Goal: Complete application form

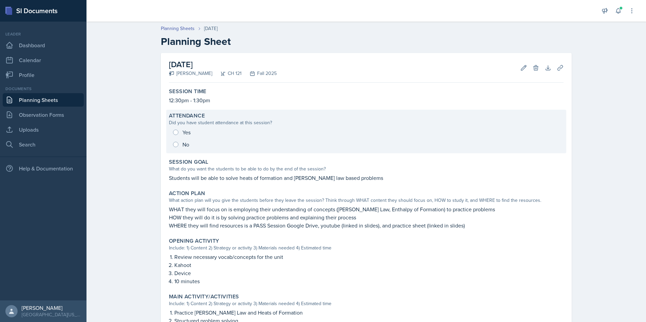
click at [177, 132] on div "Yes No" at bounding box center [366, 138] width 394 height 24
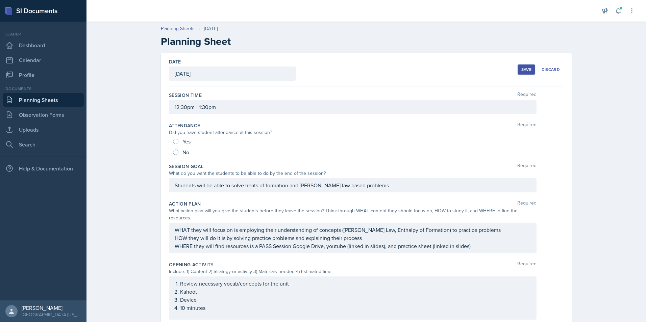
click at [173, 144] on div "Yes" at bounding box center [182, 141] width 19 height 11
click at [182, 139] on span "Yes" at bounding box center [186, 141] width 8 height 7
click at [178, 139] on input "Yes" at bounding box center [175, 141] width 5 height 5
radio input "true"
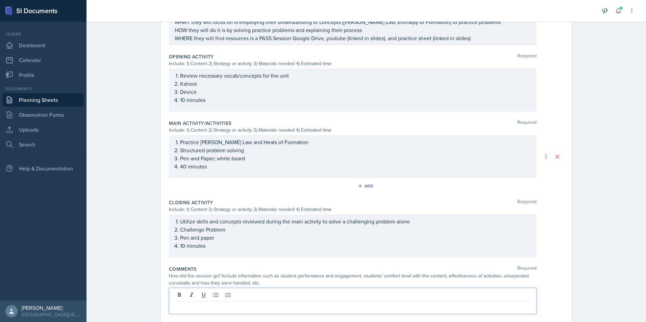
click at [241, 303] on p at bounding box center [353, 307] width 356 height 8
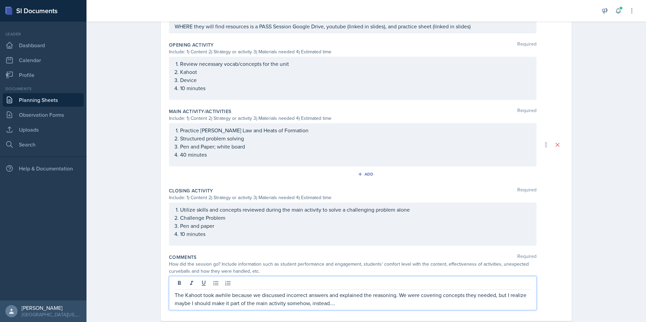
click at [214, 261] on div "How did the session go? Include information such as student performance and eng…" at bounding box center [352, 268] width 367 height 14
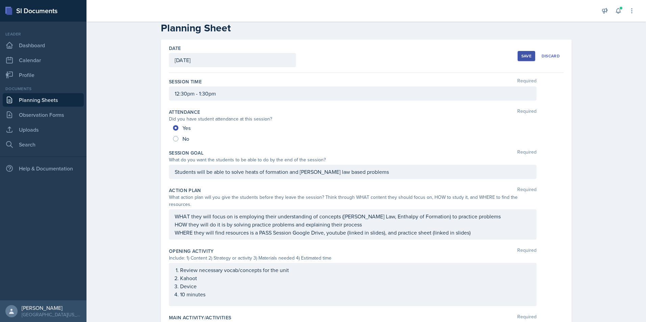
scroll to position [0, 0]
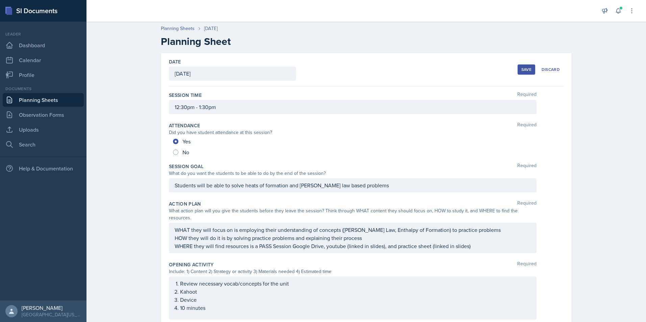
click at [520, 74] on button "Save" at bounding box center [526, 70] width 18 height 10
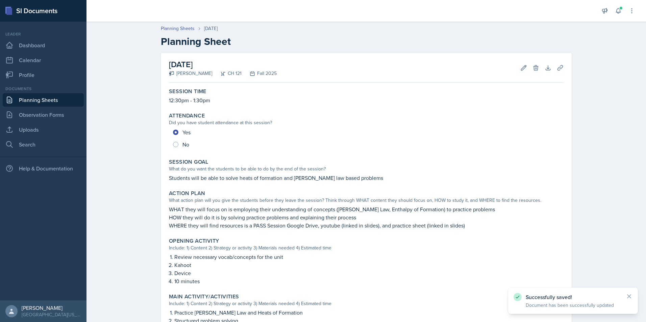
scroll to position [168, 0]
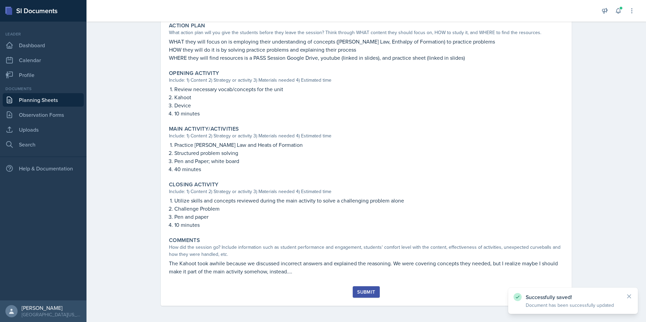
click at [358, 291] on div "Submit" at bounding box center [366, 291] width 18 height 5
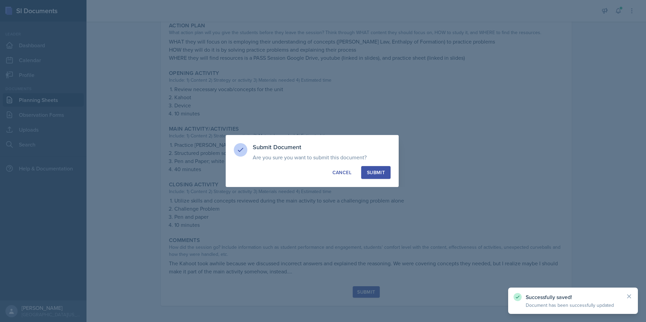
click at [375, 172] on div "Submit" at bounding box center [376, 172] width 18 height 7
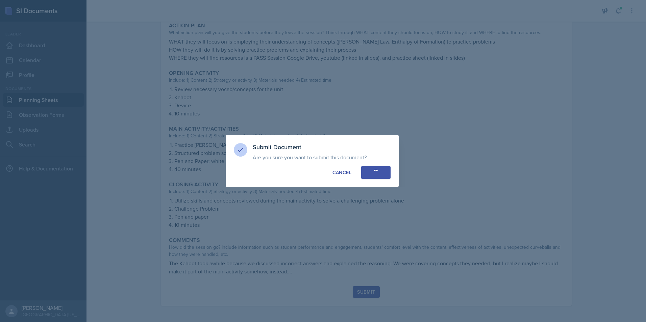
radio input "true"
